Goal: Navigation & Orientation: Find specific page/section

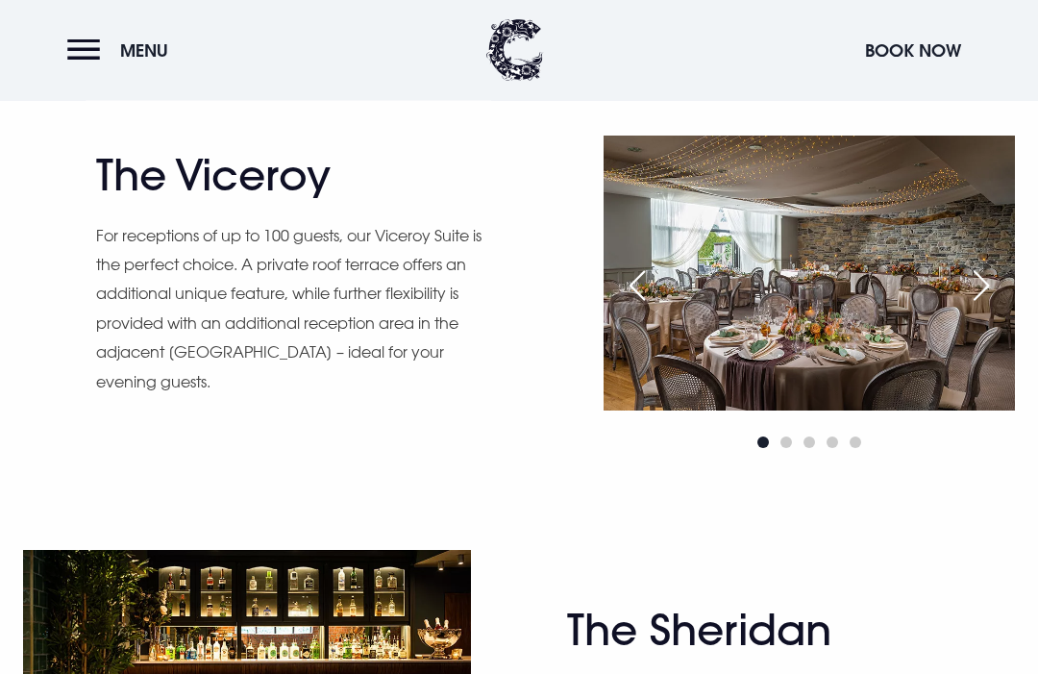
scroll to position [1545, 0]
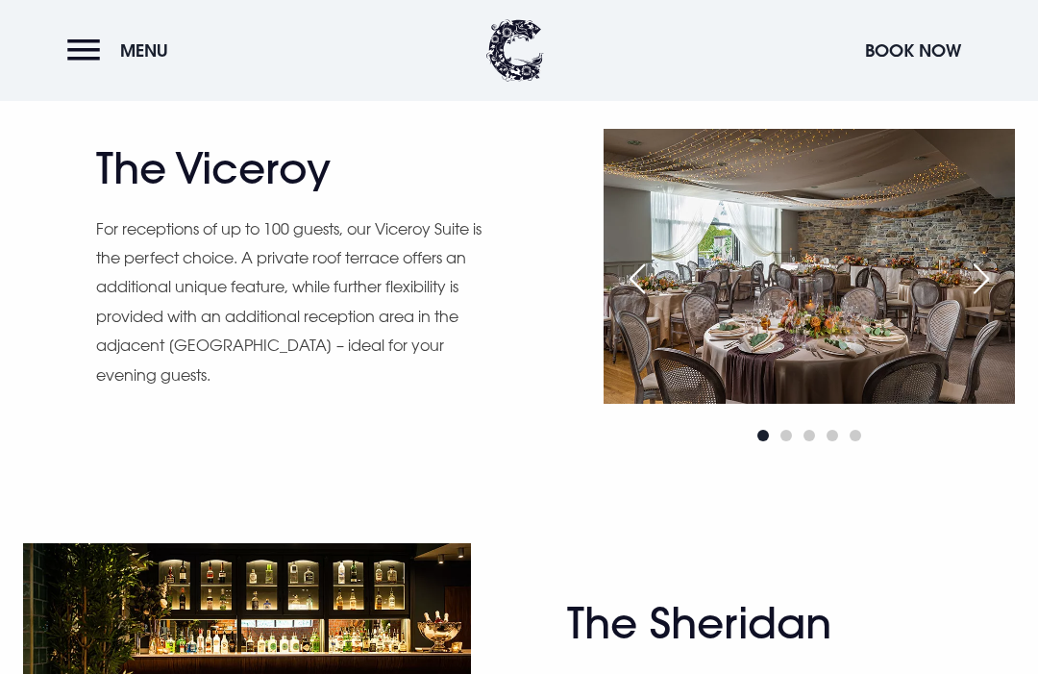
click at [1000, 300] on div "Next slide" at bounding box center [981, 278] width 48 height 42
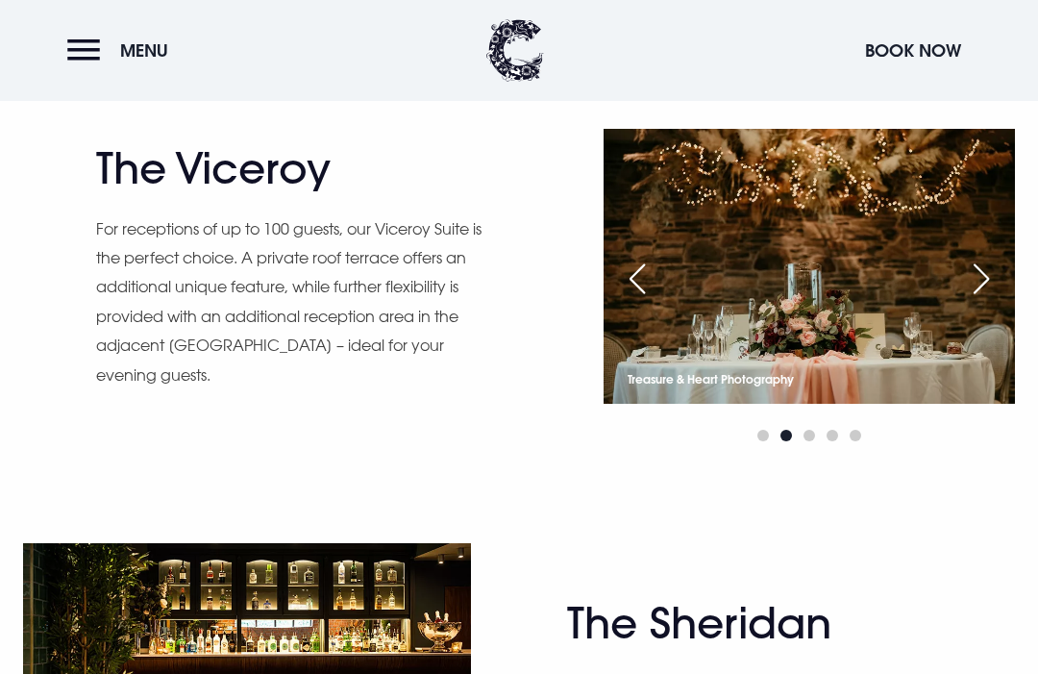
click at [989, 300] on div "Next slide" at bounding box center [981, 278] width 48 height 42
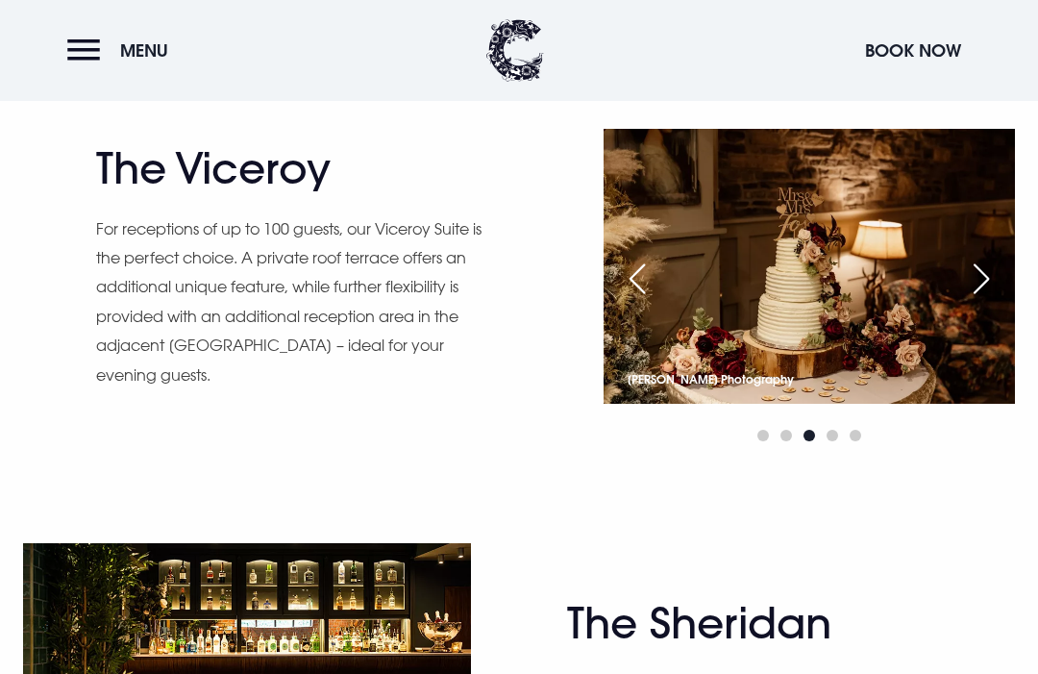
click at [999, 300] on div "Next slide" at bounding box center [981, 278] width 48 height 42
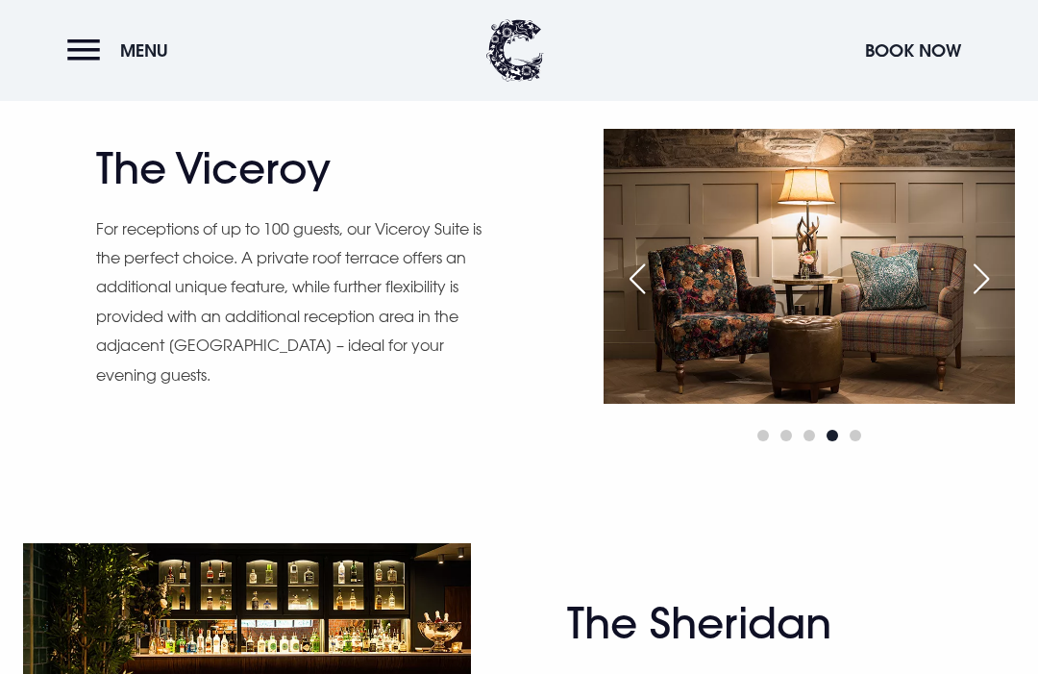
click at [997, 300] on div "Next slide" at bounding box center [981, 278] width 48 height 42
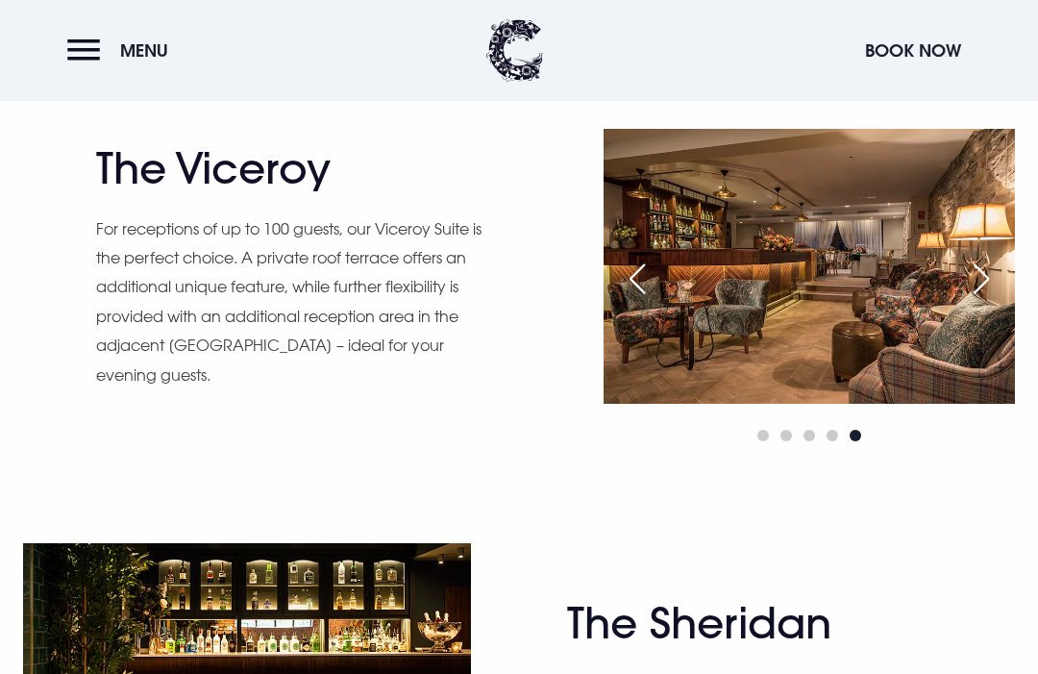
click at [1000, 300] on div "Next slide" at bounding box center [981, 278] width 48 height 42
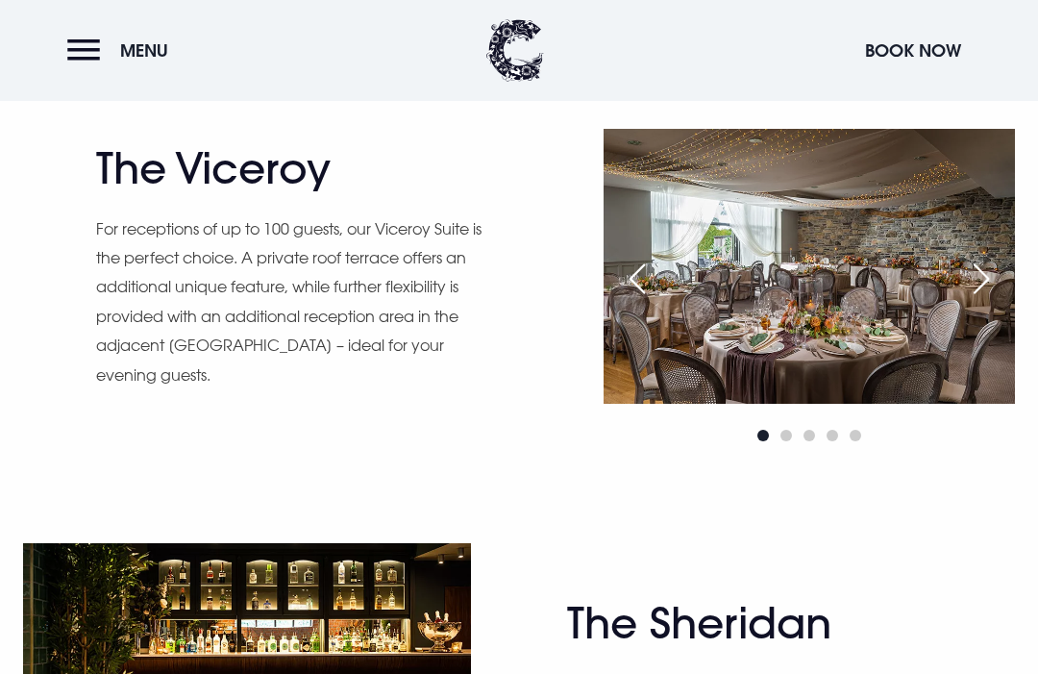
click at [1000, 300] on div "Next slide" at bounding box center [981, 278] width 48 height 42
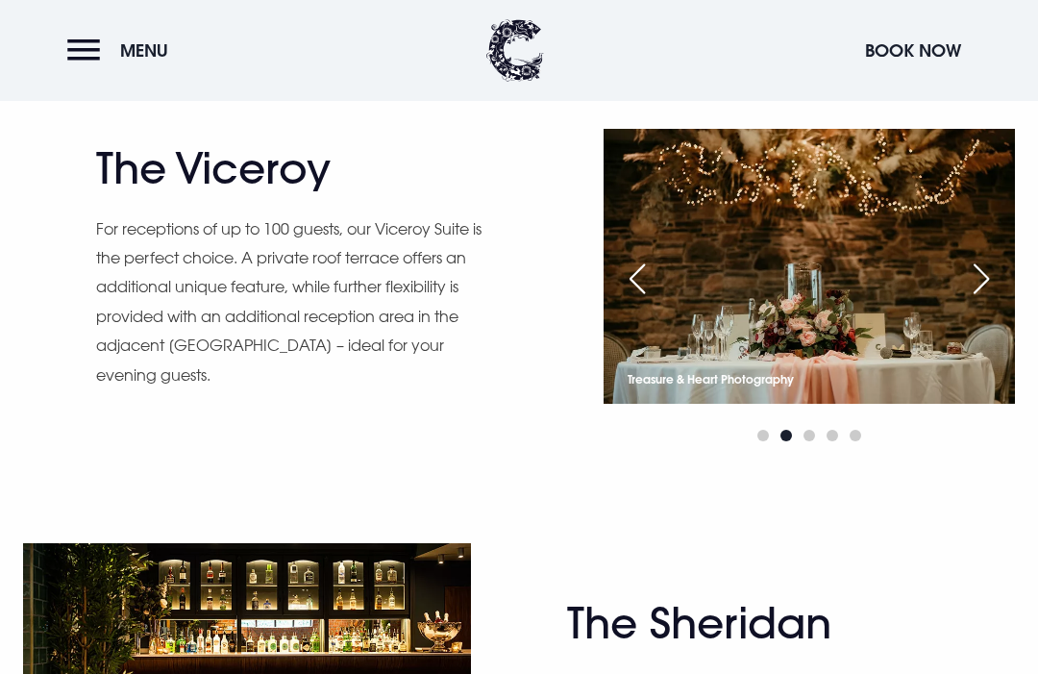
click at [1005, 350] on img at bounding box center [808, 266] width 411 height 274
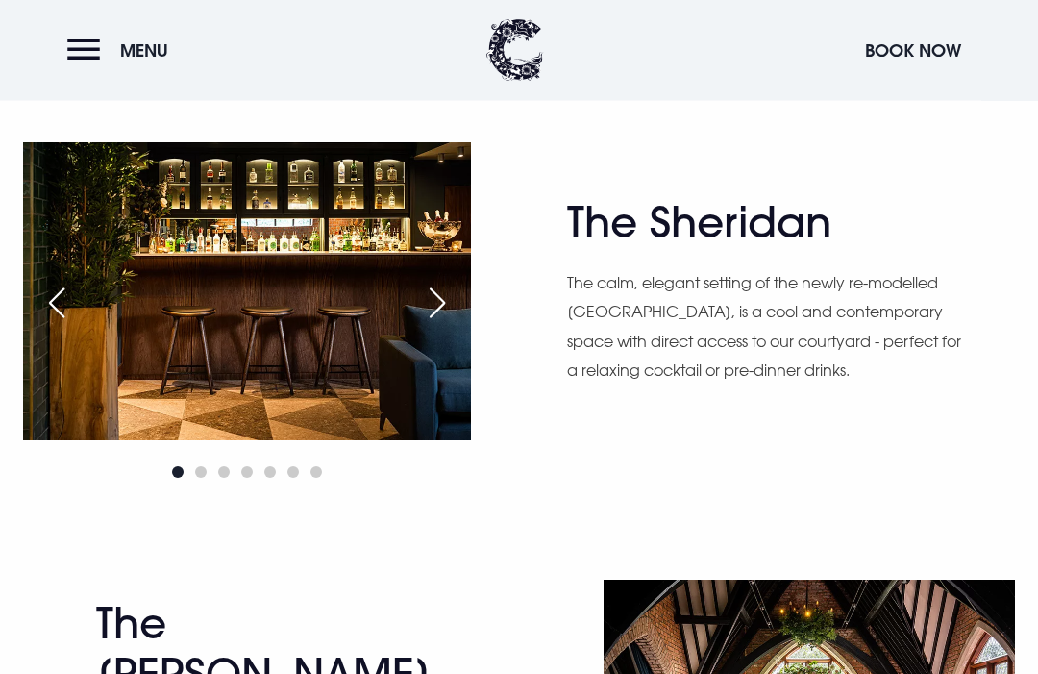
scroll to position [1947, 0]
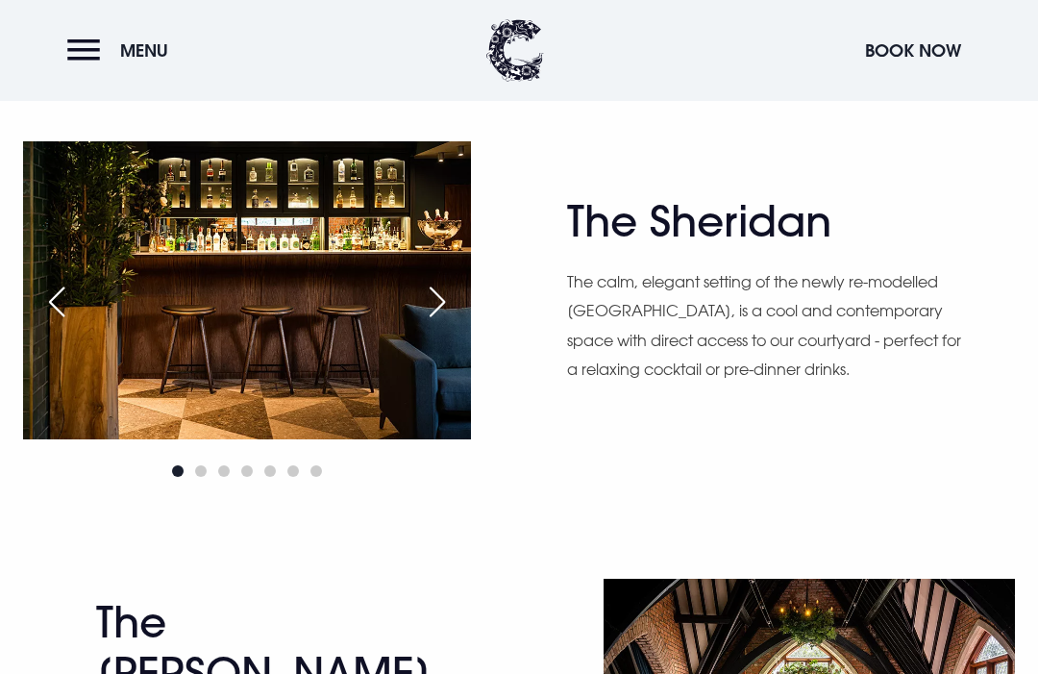
click at [440, 323] on div "Next slide" at bounding box center [437, 302] width 48 height 42
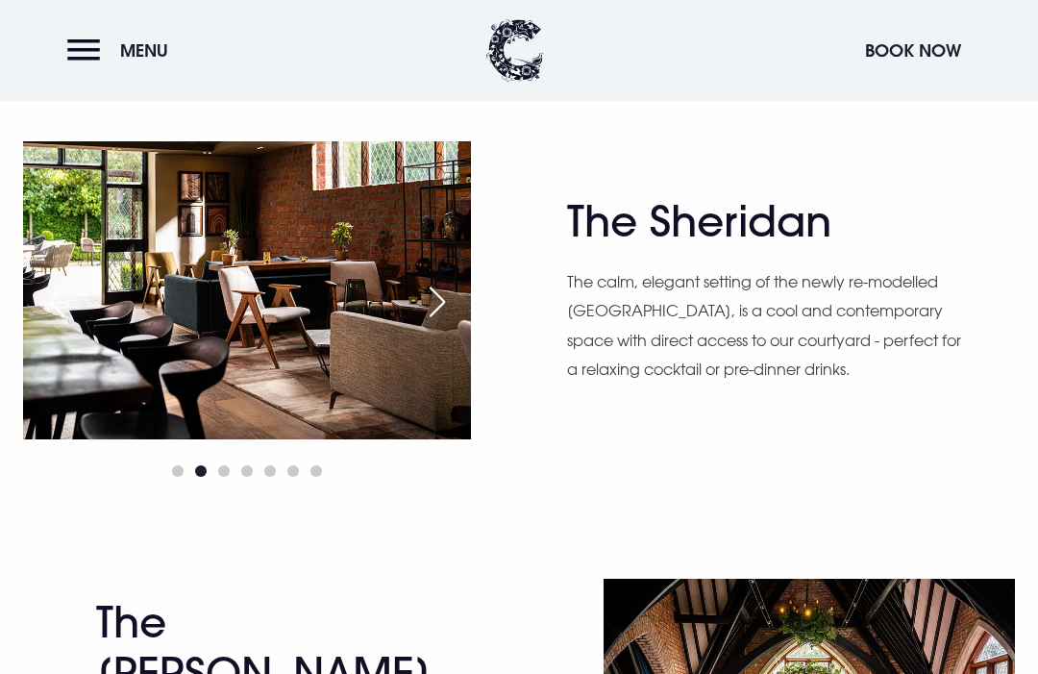
click at [441, 323] on div "Next slide" at bounding box center [437, 302] width 48 height 42
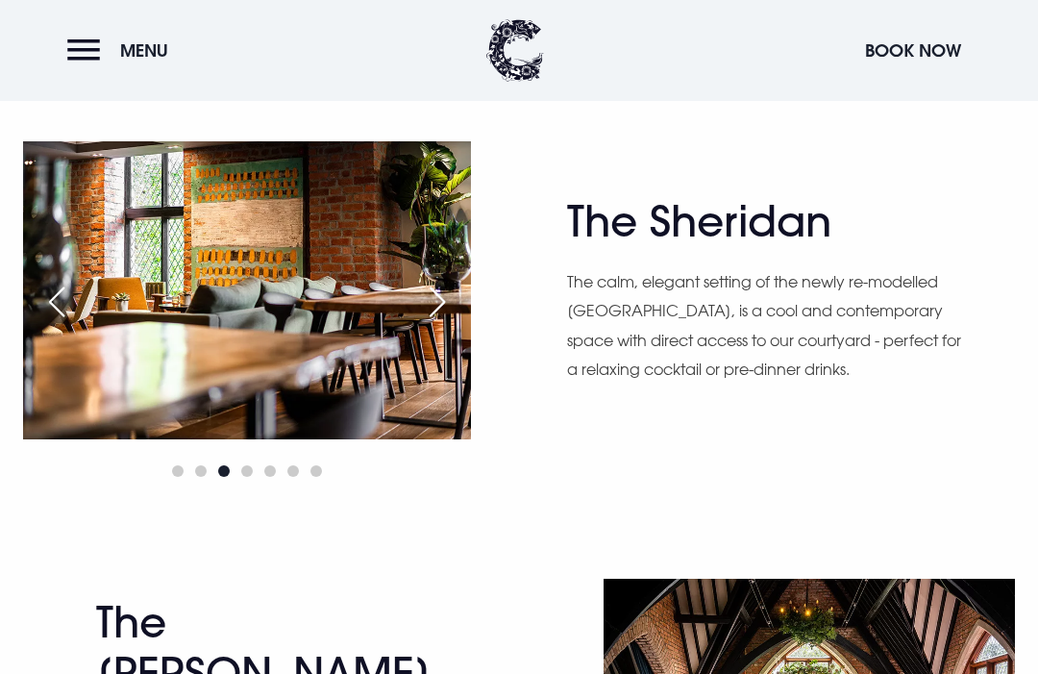
click at [442, 323] on div "Next slide" at bounding box center [437, 302] width 48 height 42
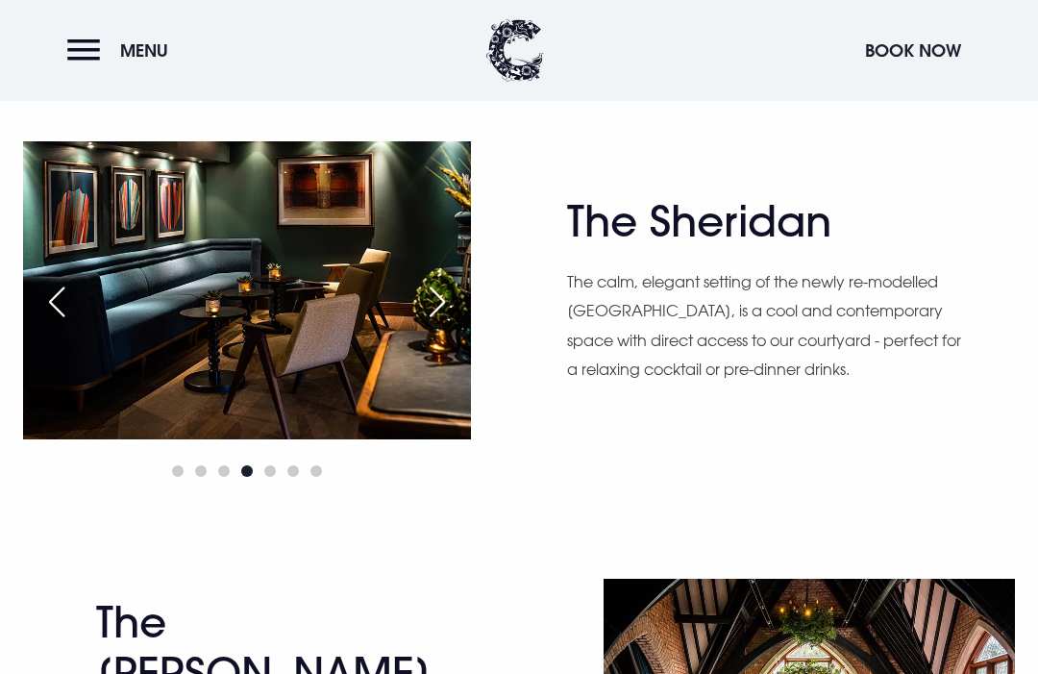
click at [438, 323] on div "Next slide" at bounding box center [437, 302] width 48 height 42
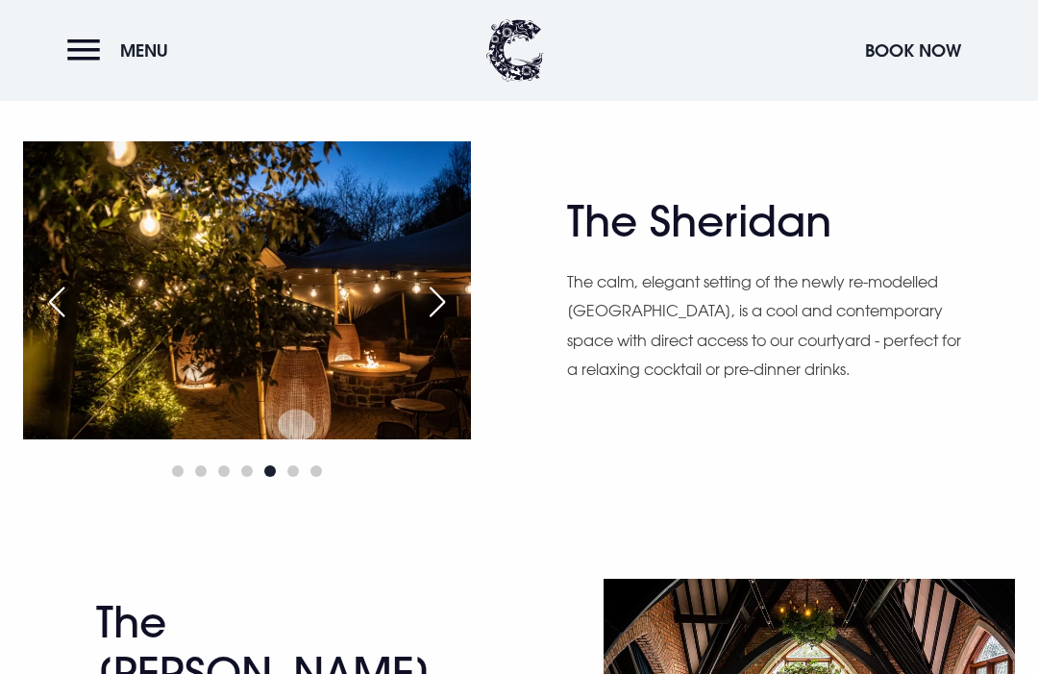
click at [439, 323] on div "Next slide" at bounding box center [437, 302] width 48 height 42
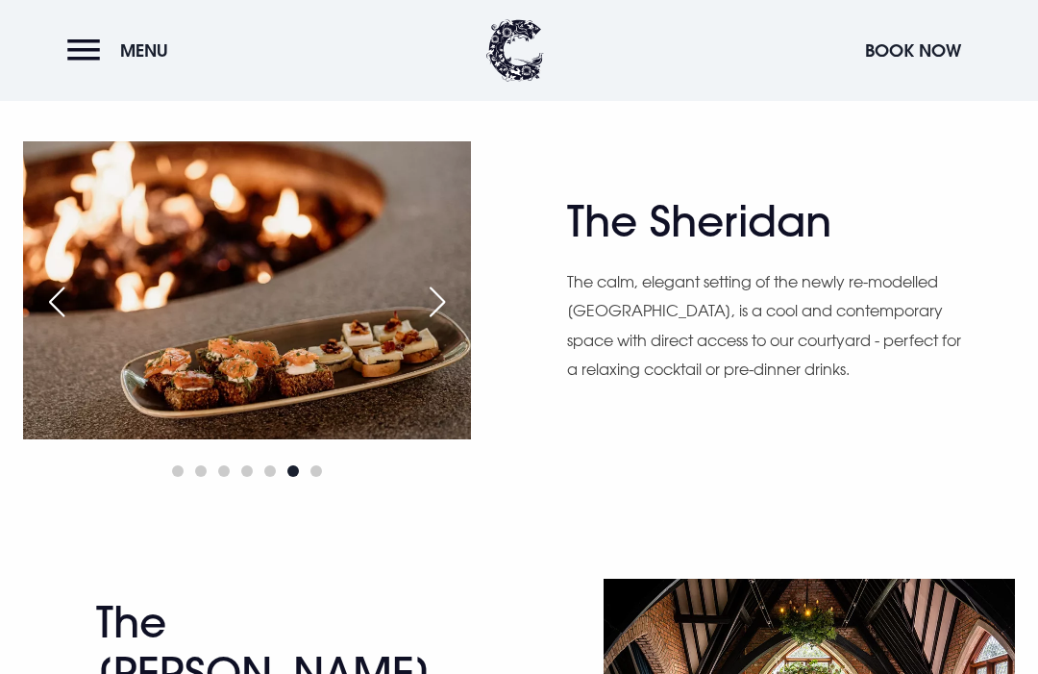
click at [442, 323] on div "Next slide" at bounding box center [437, 302] width 48 height 42
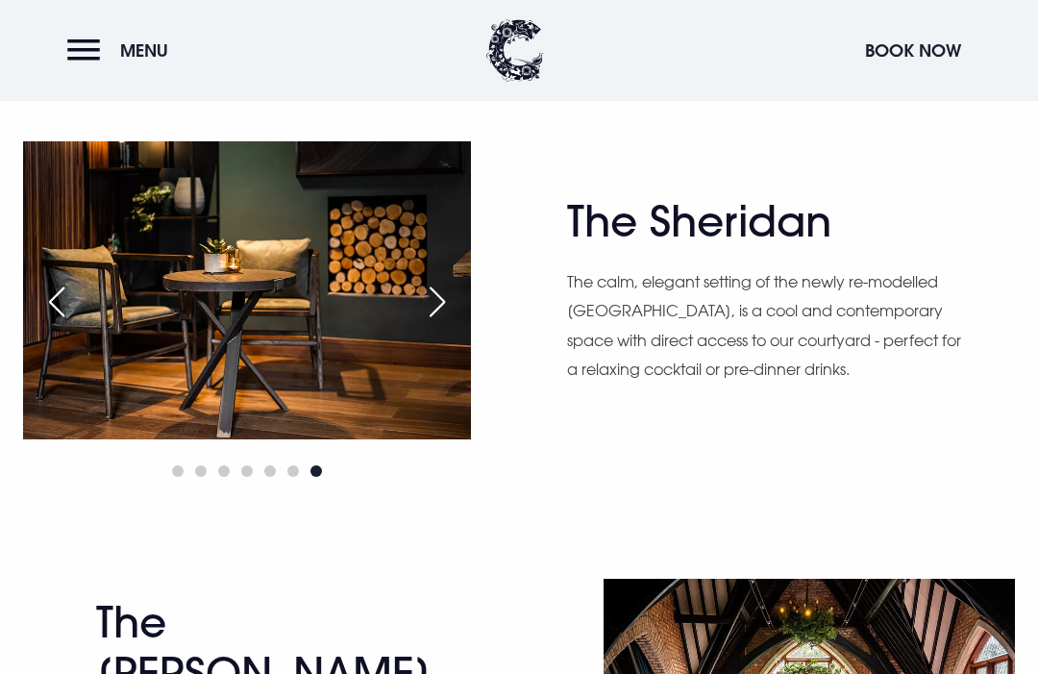
click at [435, 323] on div "Next slide" at bounding box center [437, 302] width 48 height 42
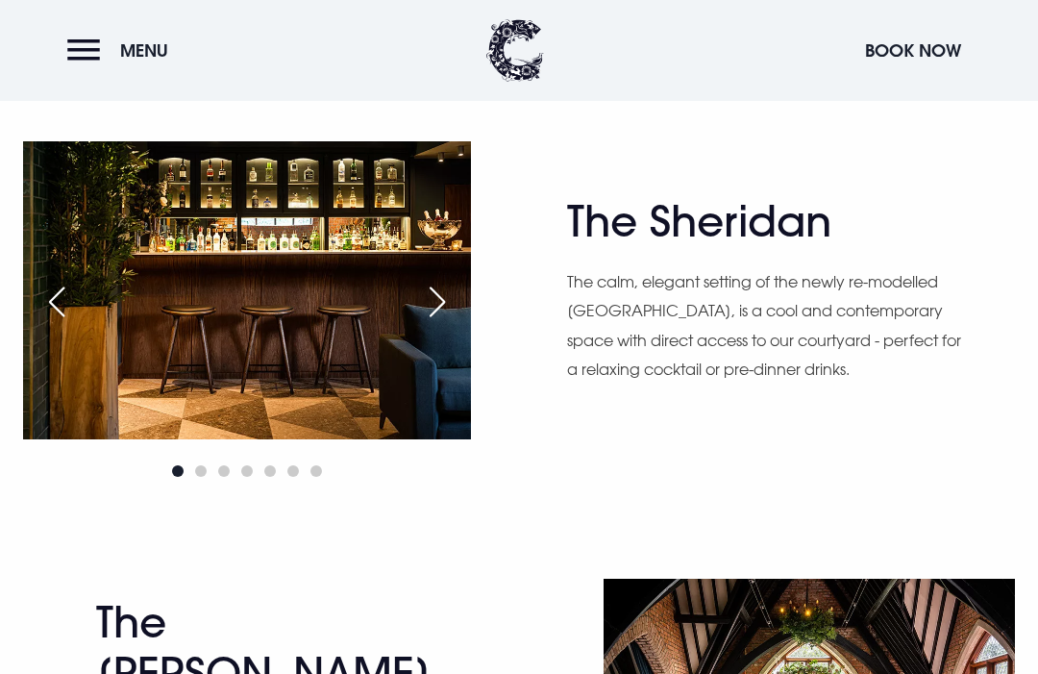
click at [444, 323] on div "Next slide" at bounding box center [437, 302] width 48 height 42
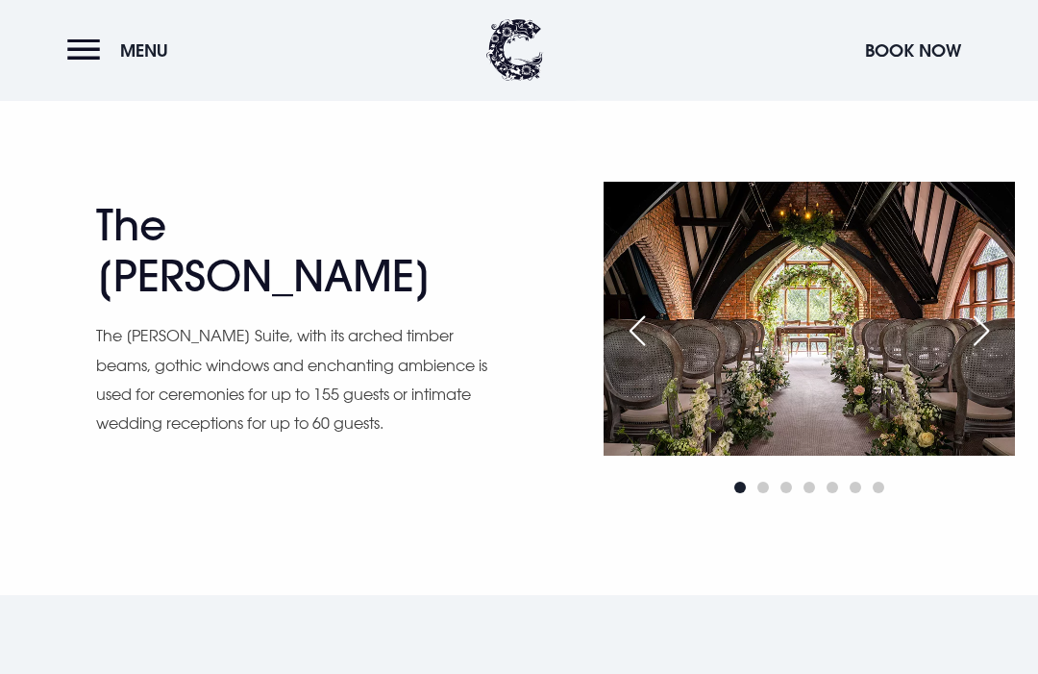
scroll to position [2343, 0]
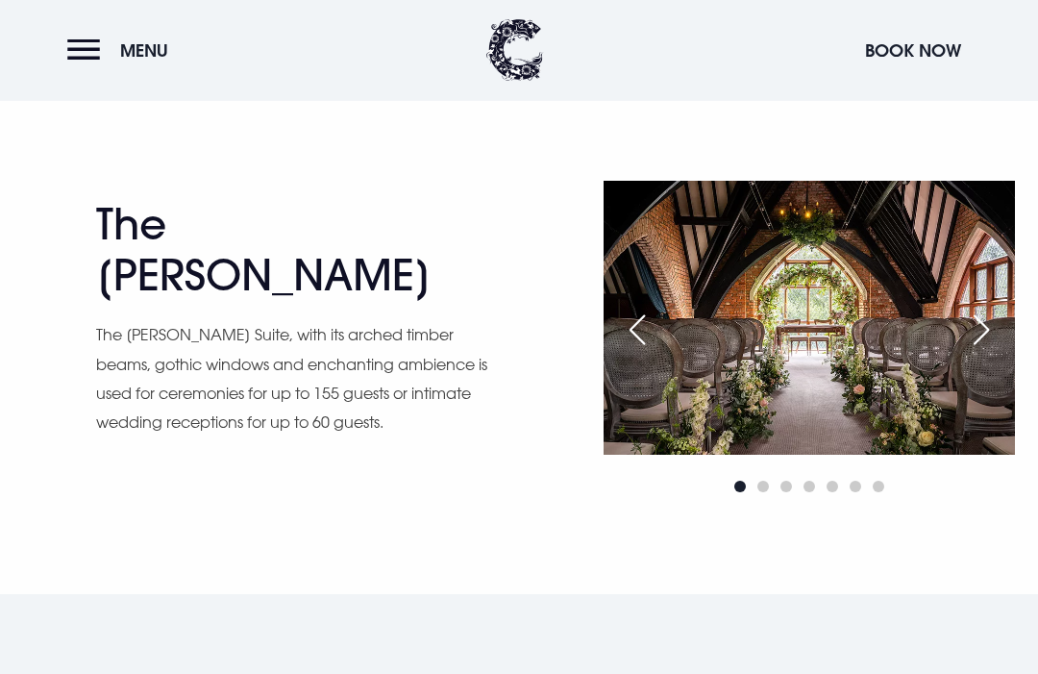
click at [988, 352] on div "Next slide" at bounding box center [981, 330] width 48 height 42
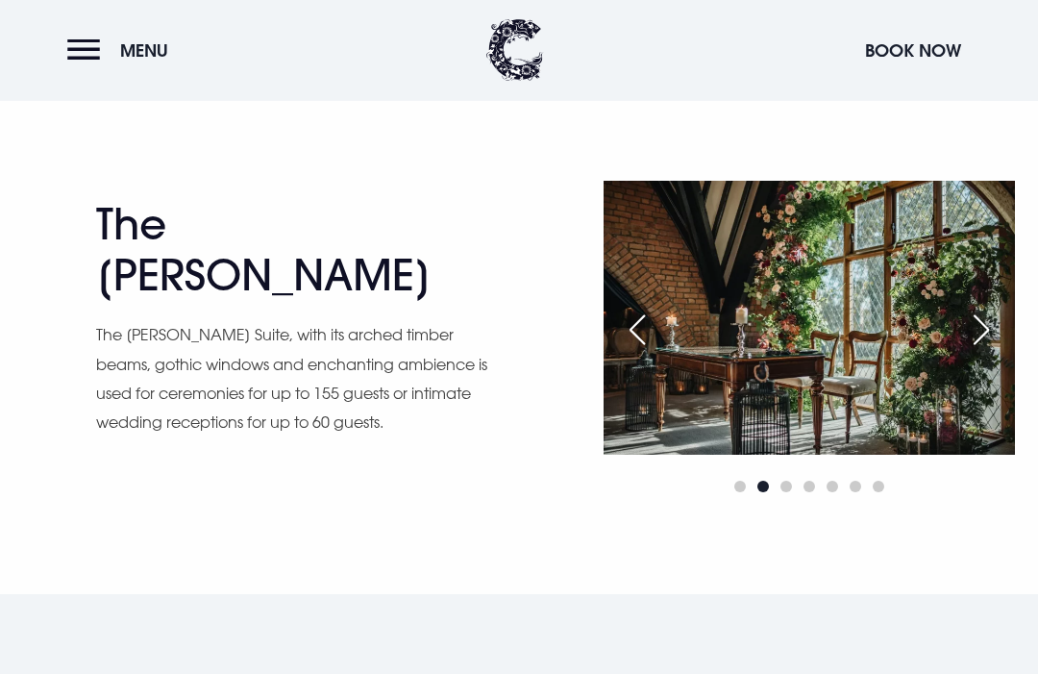
scroll to position [2344, 0]
click at [990, 351] on div "Next slide" at bounding box center [981, 329] width 48 height 42
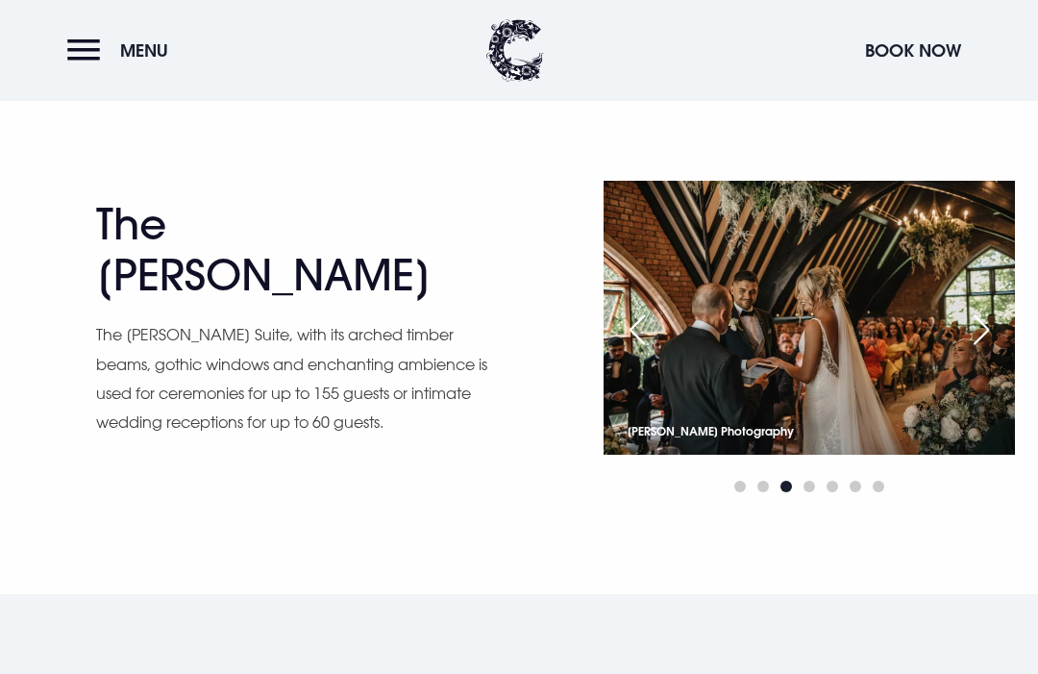
click at [990, 351] on div "Next slide" at bounding box center [981, 329] width 48 height 42
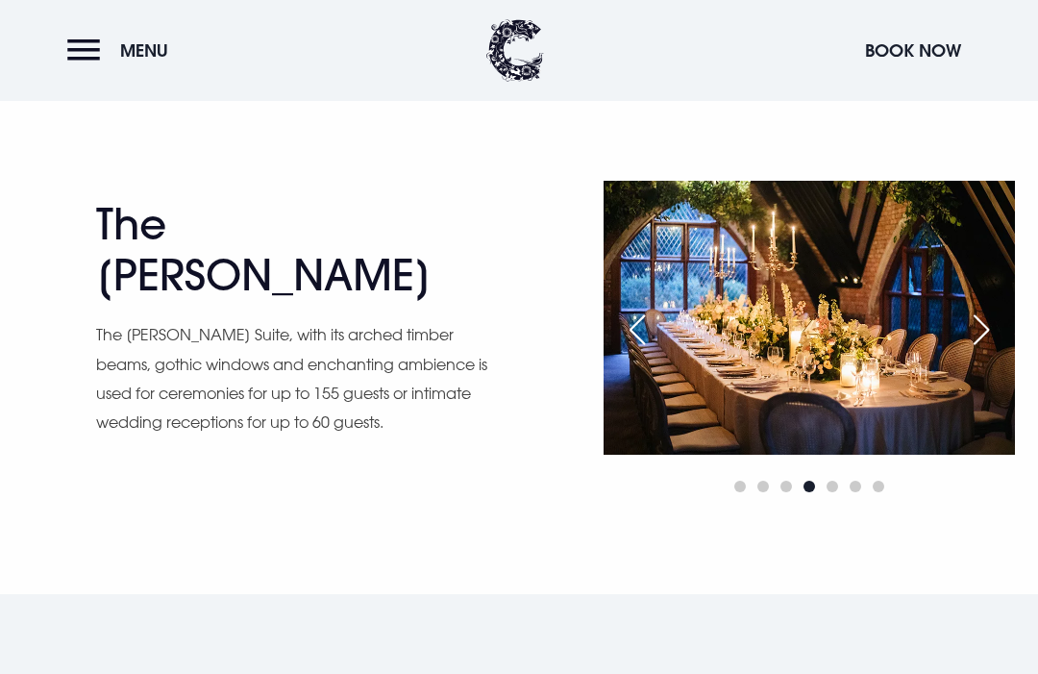
click at [995, 351] on div "Next slide" at bounding box center [981, 329] width 48 height 42
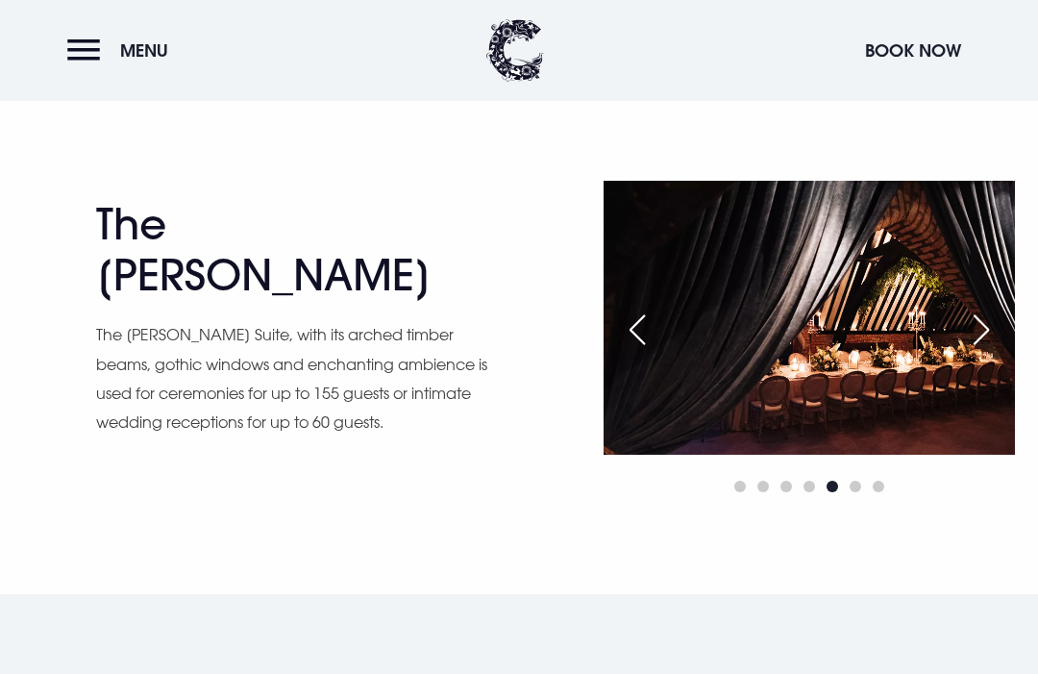
click at [988, 351] on div "Next slide" at bounding box center [981, 329] width 48 height 42
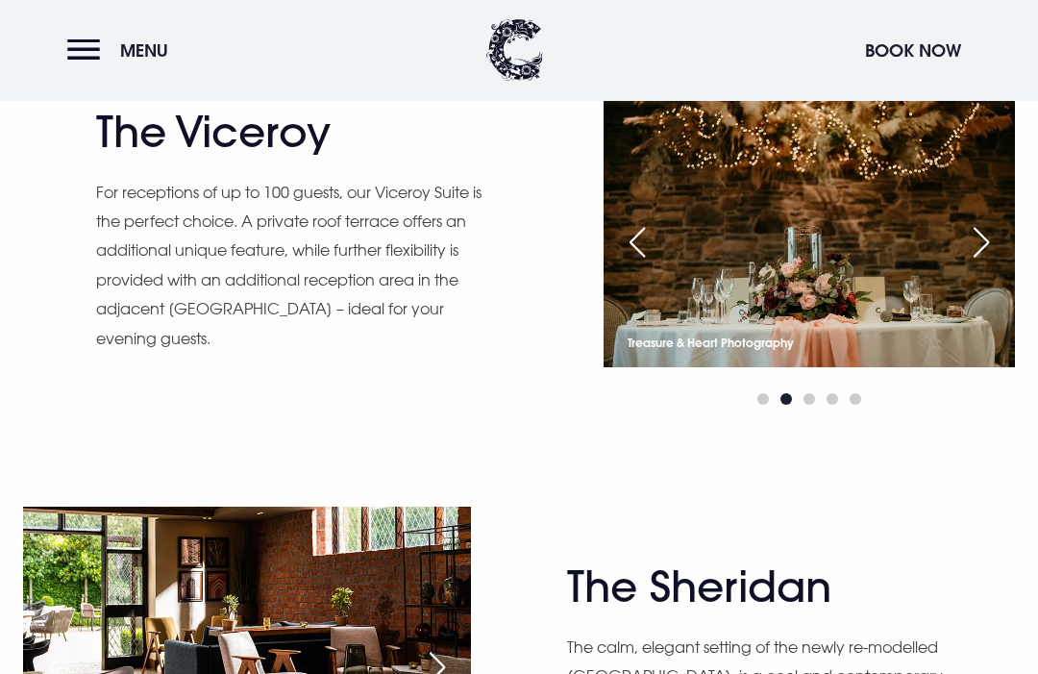
scroll to position [1581, 0]
click at [93, 51] on button "Menu" at bounding box center [122, 50] width 110 height 41
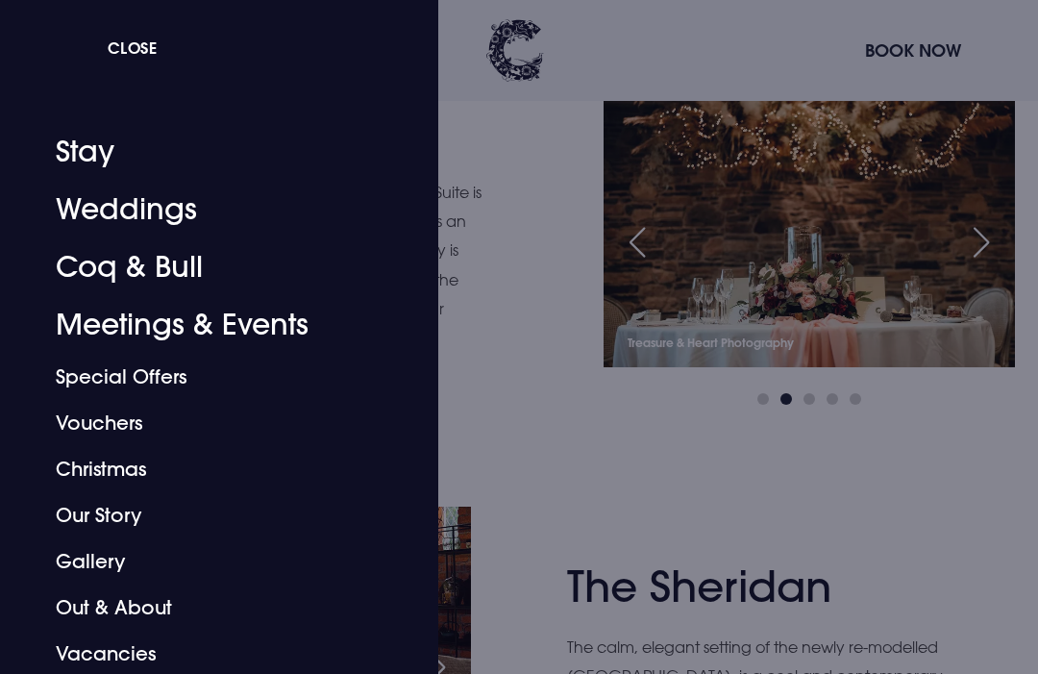
click at [115, 153] on link "Stay" at bounding box center [206, 152] width 301 height 58
